Goal: Transaction & Acquisition: Download file/media

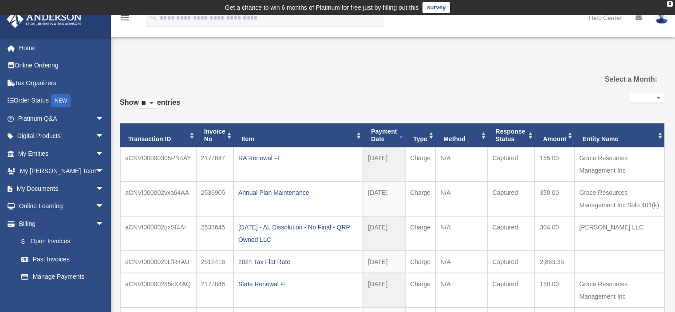
select select
click at [95, 186] on span "arrow_drop_down" at bounding box center [104, 189] width 18 height 18
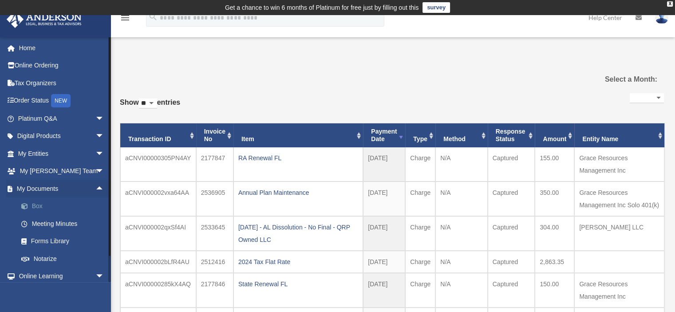
click at [32, 202] on link "Box" at bounding box center [64, 207] width 105 height 18
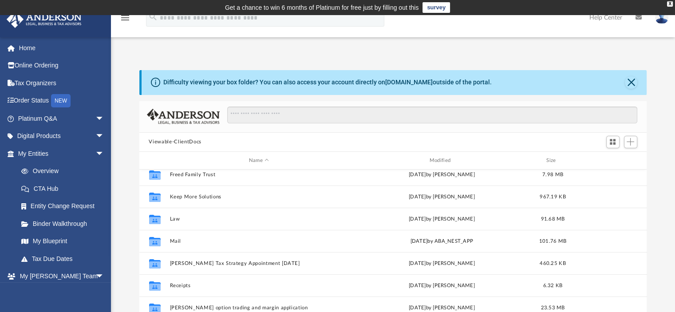
scroll to position [89, 0]
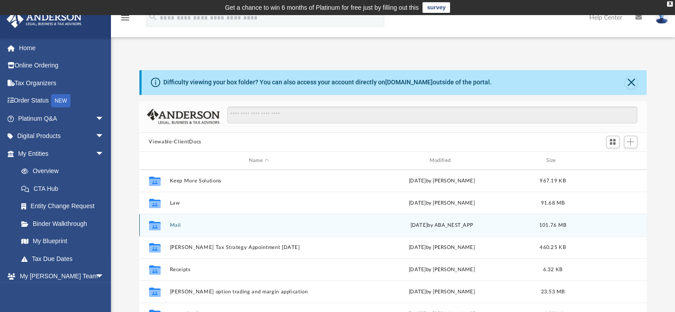
click at [175, 223] on button "Mail" at bounding box center [259, 225] width 179 height 6
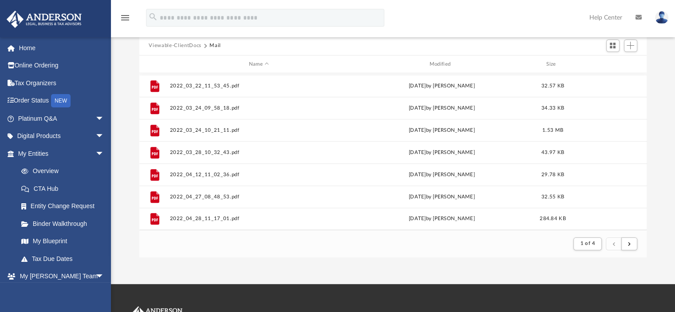
scroll to position [133, 0]
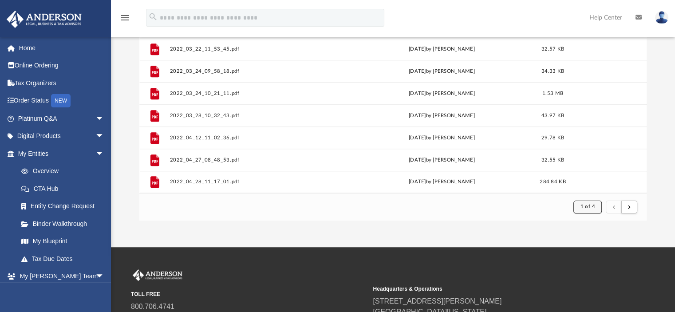
click at [594, 206] on span "1 of 4" at bounding box center [587, 206] width 15 height 5
click at [595, 265] on li "4" at bounding box center [595, 266] width 3 height 9
click at [594, 206] on span "1 of 4" at bounding box center [587, 206] width 15 height 5
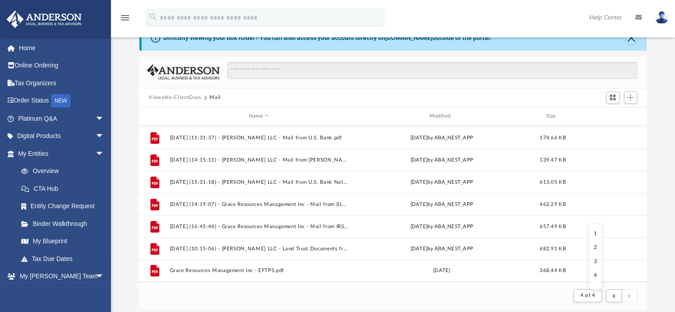
scroll to position [89, 0]
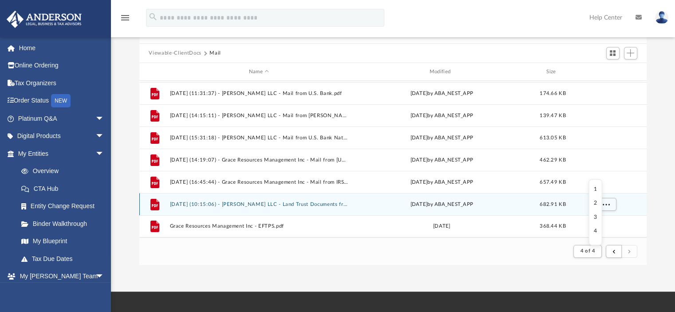
click at [269, 202] on button "[DATE] (10:15:06) - [PERSON_NAME] LLC - Land Trust Documents from [PERSON_NAME]…" at bounding box center [259, 205] width 179 height 6
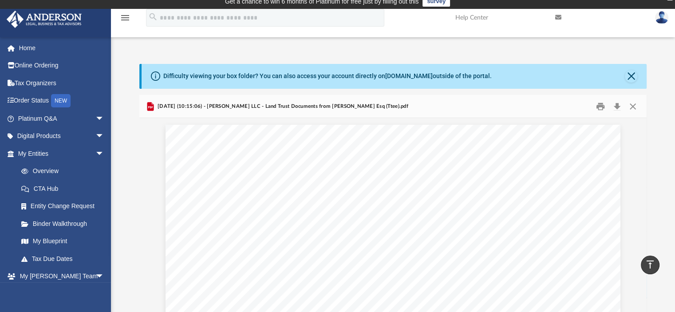
scroll to position [5, 0]
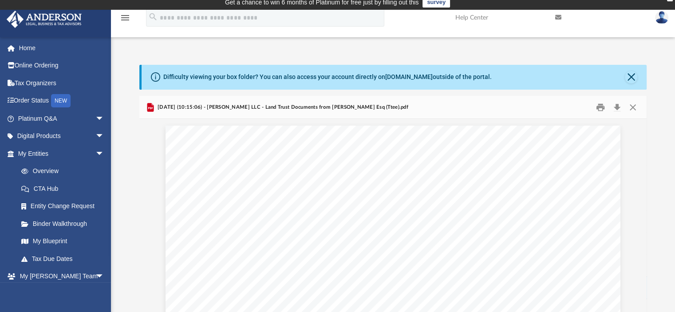
drag, startPoint x: 423, startPoint y: 149, endPoint x: 586, endPoint y: 105, distance: 168.7
click at [586, 105] on div "[DATE] (10:15:06) - [PERSON_NAME] LLC - Land Trust Documents from [PERSON_NAME]…" at bounding box center [393, 108] width 508 height 24
click at [618, 105] on button "Download" at bounding box center [618, 107] width 16 height 14
click at [634, 106] on button "Close" at bounding box center [633, 107] width 16 height 14
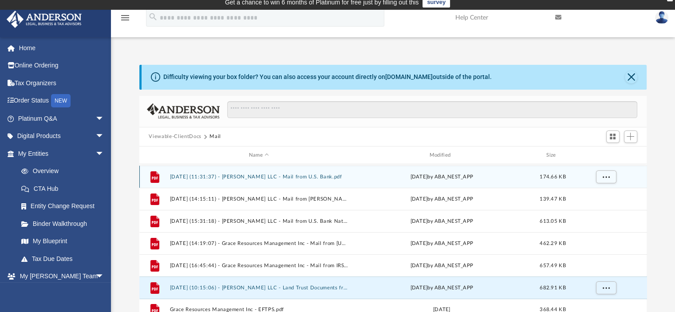
scroll to position [50, 0]
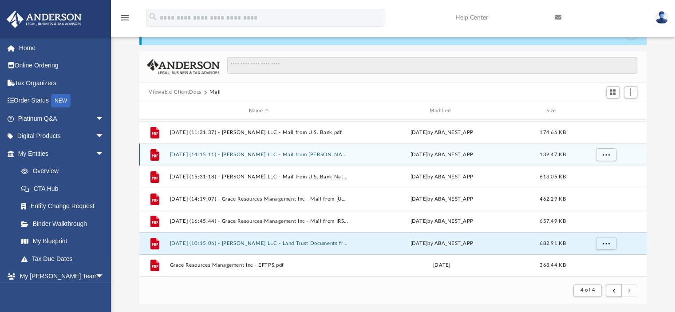
click at [317, 153] on button "[DATE] (14:15:11) - [PERSON_NAME] LLC - Mail from [PERSON_NAME] LLC.pdf" at bounding box center [259, 155] width 179 height 6
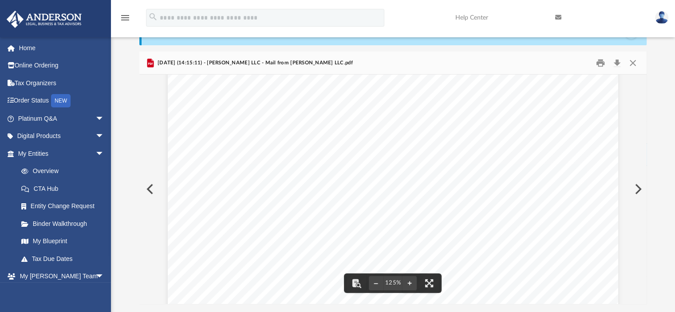
scroll to position [0, 0]
